Goal: Information Seeking & Learning: Learn about a topic

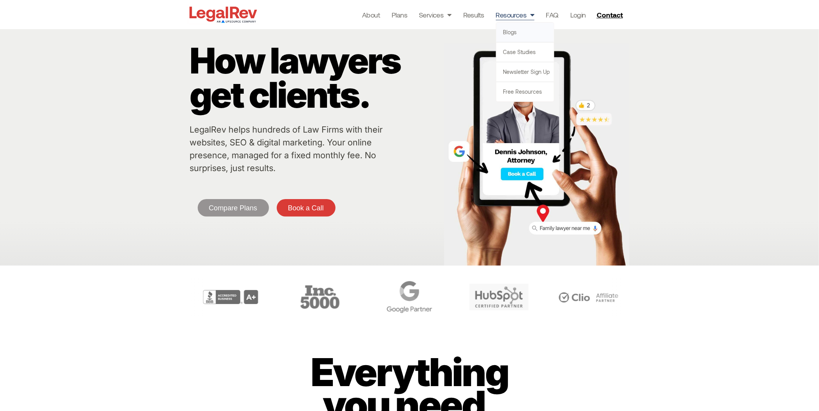
click at [511, 33] on link "Blogs" at bounding box center [525, 32] width 58 height 19
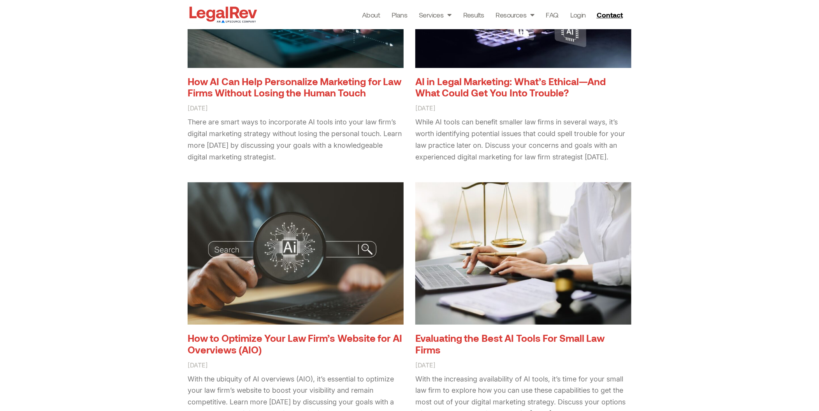
scroll to position [200, 0]
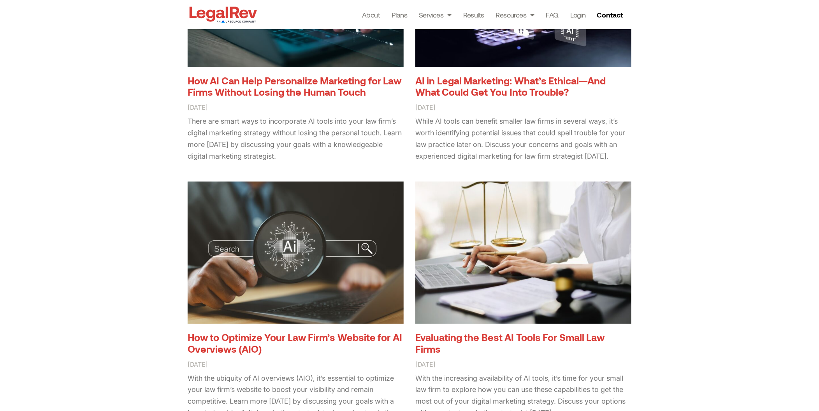
click at [304, 75] on link "How AI Can Help Personalize Marketing for Law Firms Without Losing the Human To…" at bounding box center [295, 86] width 214 height 23
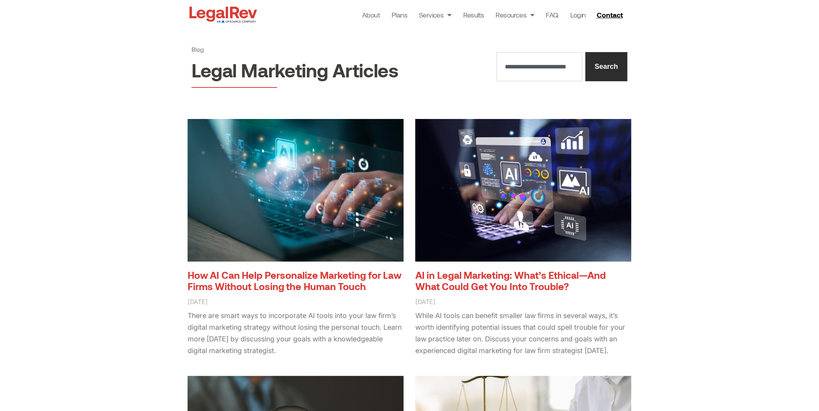
scroll to position [5, 0]
click at [510, 52] on link "Case Studies" at bounding box center [525, 51] width 58 height 19
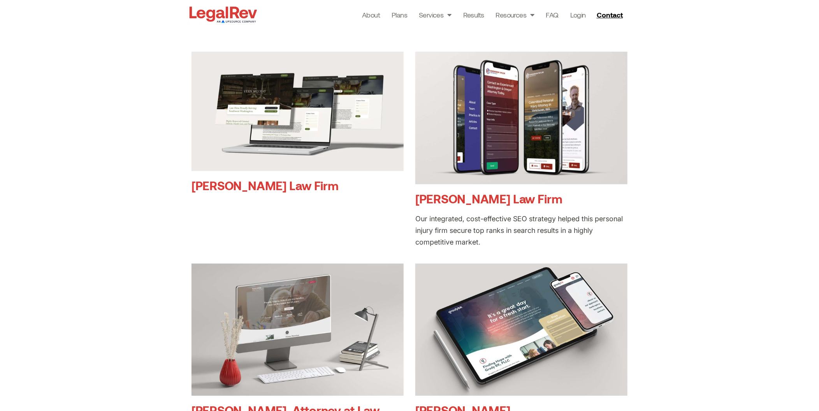
click at [245, 187] on link "Vern McCray Law Firm" at bounding box center [264, 185] width 147 height 14
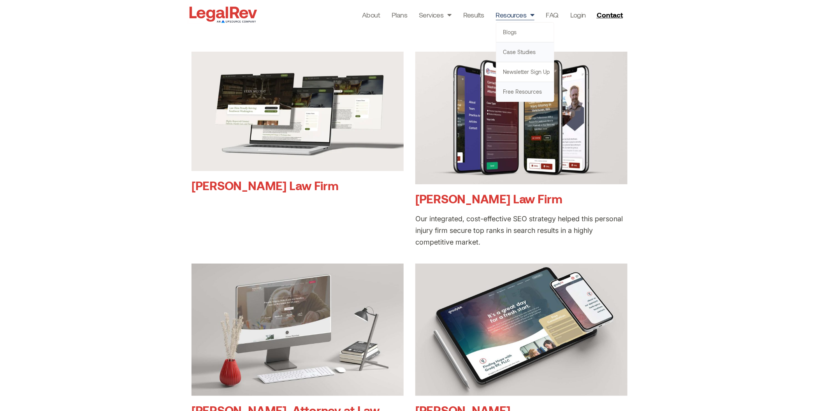
click at [507, 93] on link "Free Resources" at bounding box center [525, 91] width 58 height 19
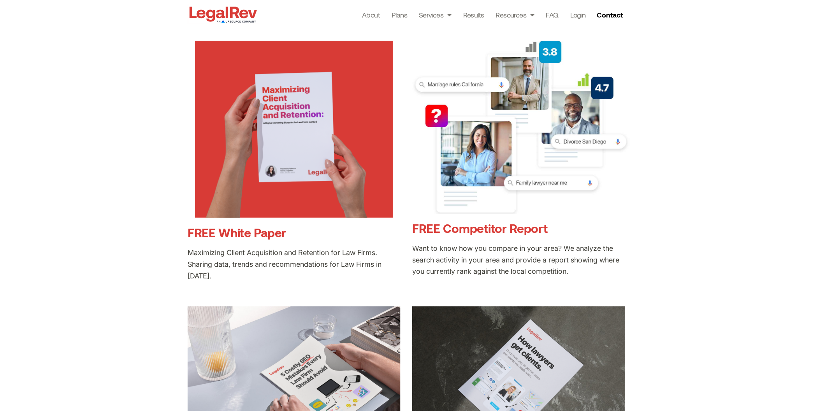
click at [224, 234] on link "FREE White Paper" at bounding box center [237, 232] width 98 height 14
click at [572, 14] on link "Login" at bounding box center [578, 14] width 16 height 11
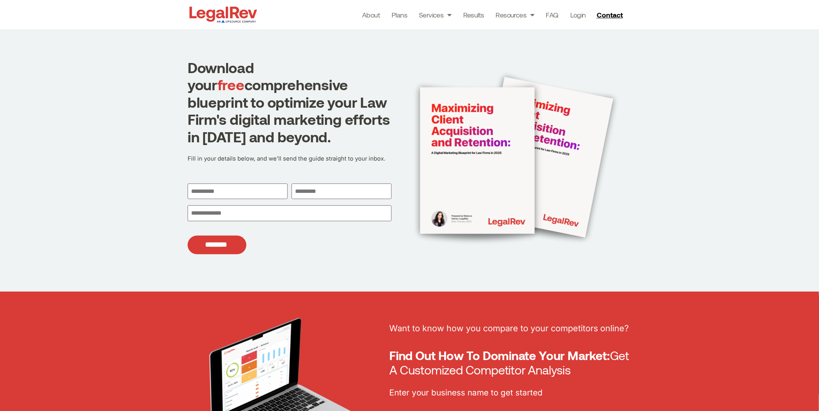
scroll to position [6, 0]
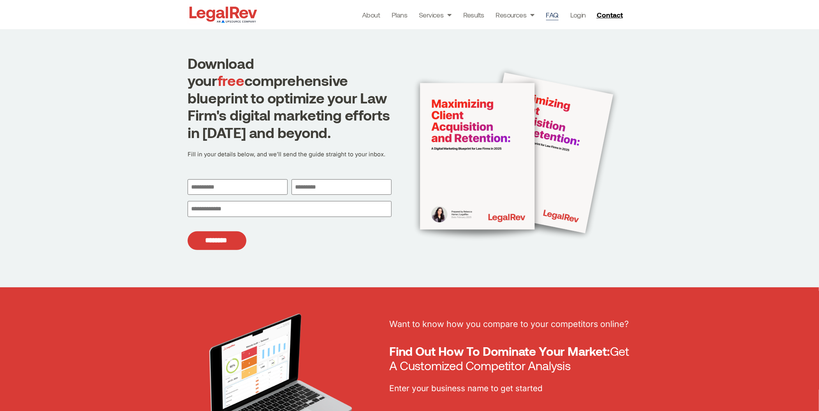
click at [552, 15] on link "FAQ" at bounding box center [552, 14] width 12 height 11
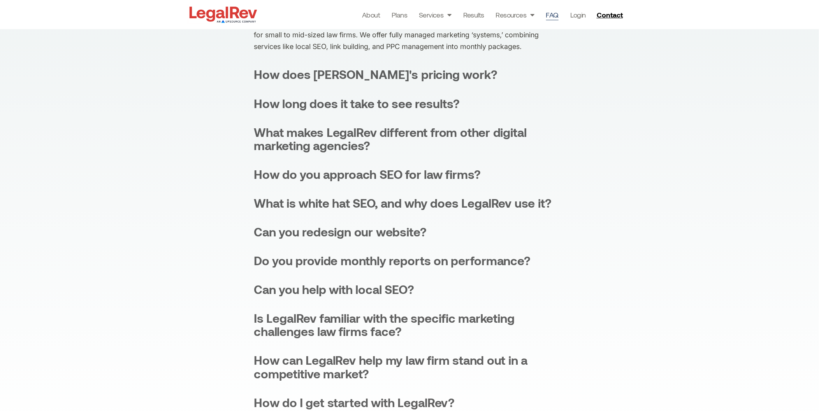
scroll to position [12, 0]
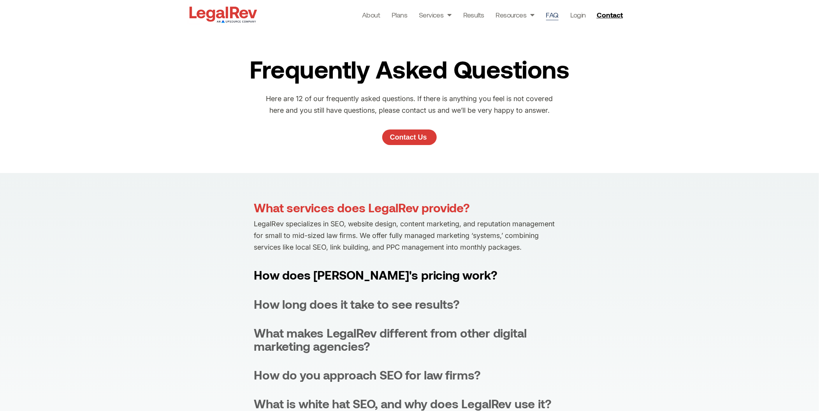
click at [349, 273] on div "How does LegalRev's pricing work?" at bounding box center [376, 275] width 244 height 13
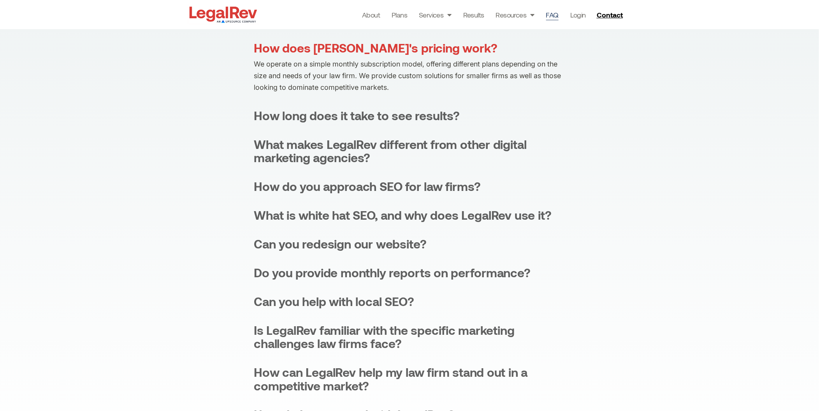
scroll to position [202, 0]
click at [551, 15] on link "FAQ" at bounding box center [552, 14] width 12 height 11
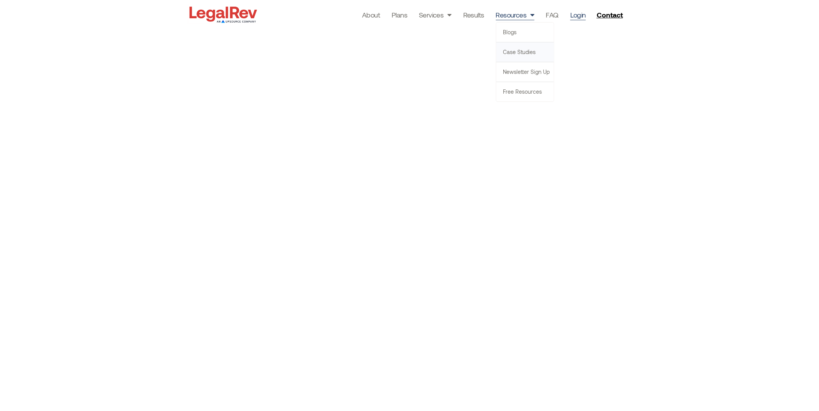
click at [514, 54] on link "Case Studies" at bounding box center [525, 51] width 58 height 19
